Goal: Find specific page/section: Find specific page/section

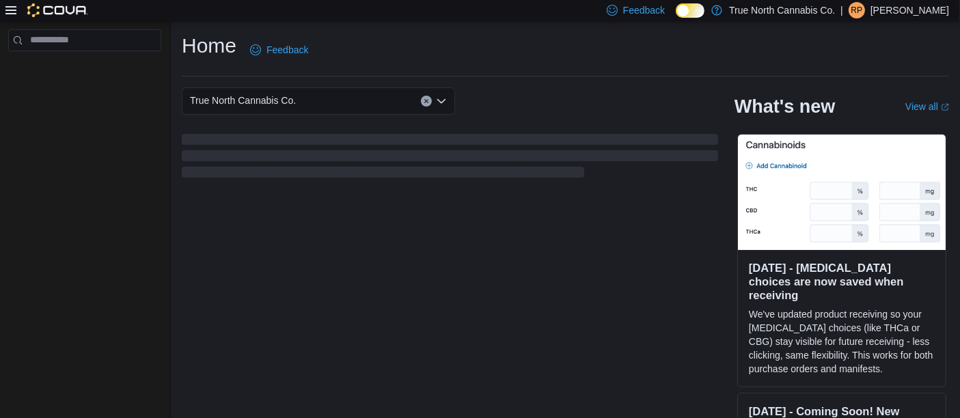
click at [10, 16] on div at bounding box center [46, 10] width 83 height 14
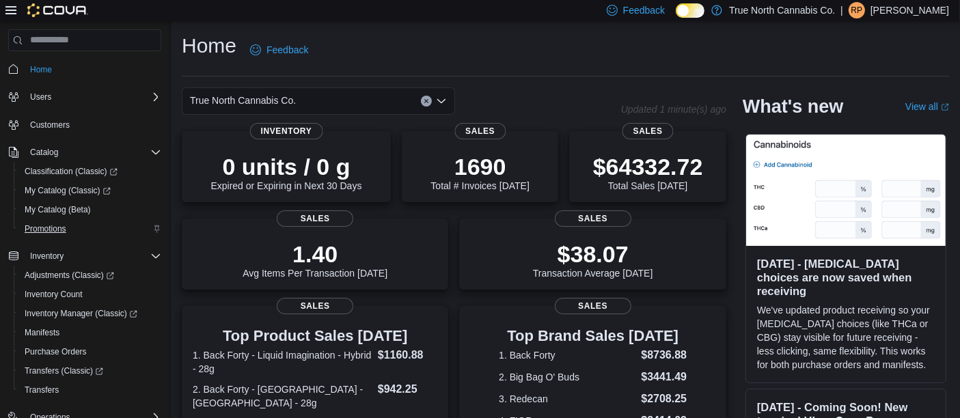
scroll to position [167, 0]
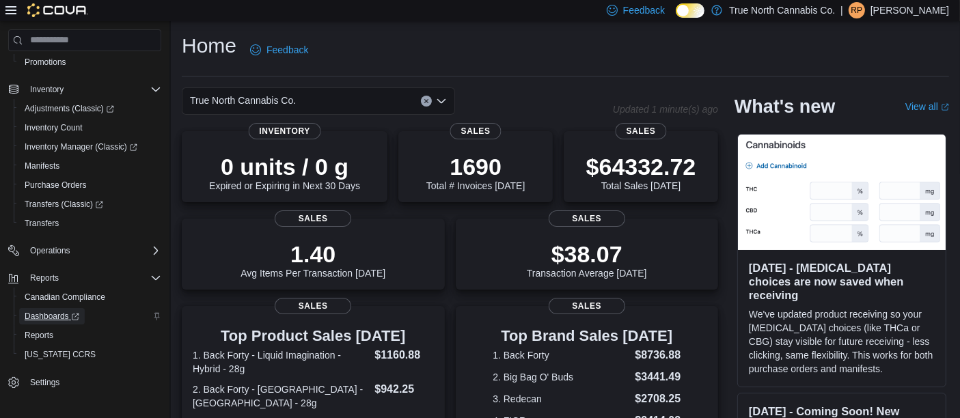
click at [31, 313] on span "Dashboards" at bounding box center [52, 316] width 55 height 11
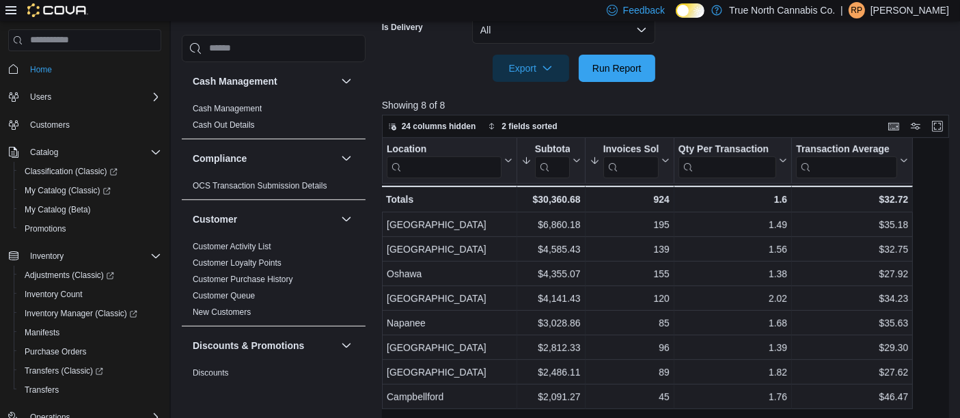
scroll to position [857, 0]
